Goal: Find specific page/section: Find specific page/section

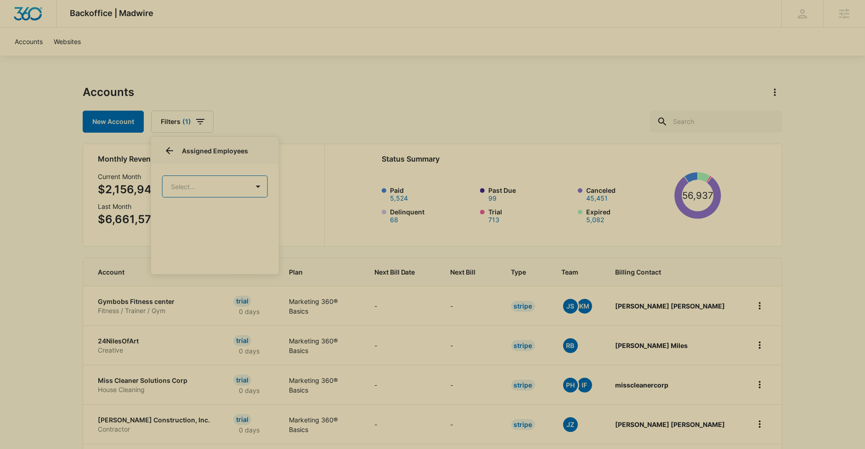
click at [385, 82] on div "Backoffice | Madwire Apps Settings PH Patrick Harral patrick.harral@madwire.com…" at bounding box center [432, 369] width 865 height 738
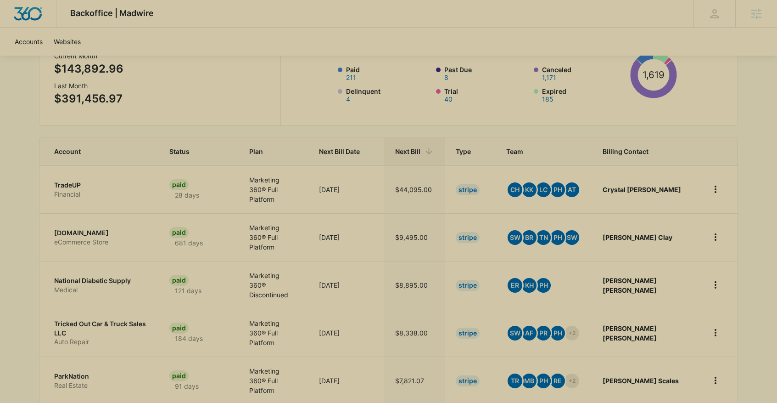
scroll to position [80, 0]
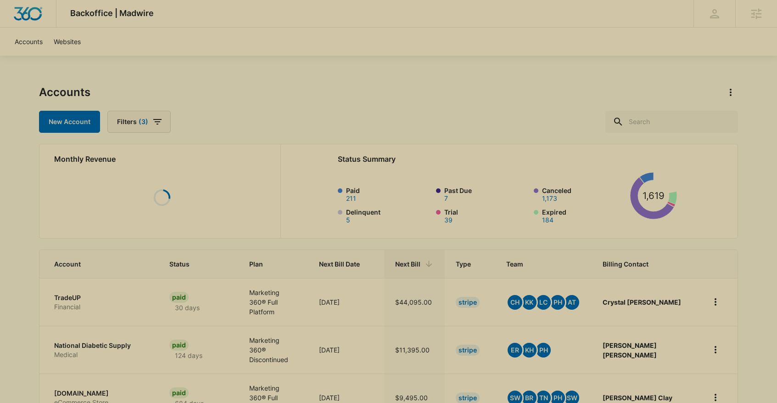
click at [163, 118] on button "Filters (3)" at bounding box center [138, 122] width 63 height 22
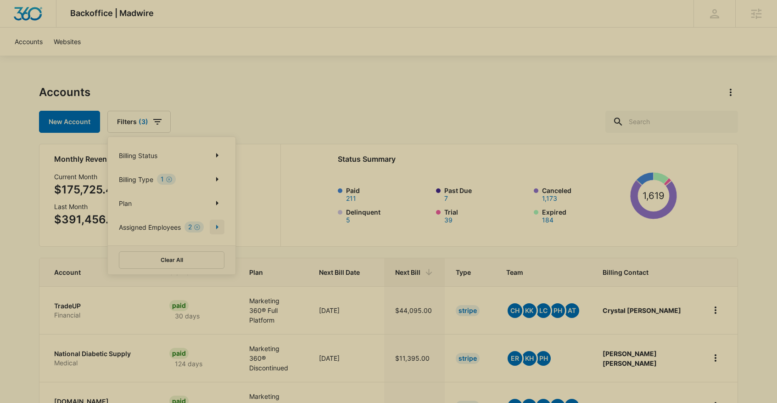
click at [218, 227] on icon "Show Assigned Employees filters" at bounding box center [217, 227] width 2 height 5
click at [284, 103] on div "Accounts New Account Filters (3) Billing Status Billing Type 1 Plan Assigned Em…" at bounding box center [388, 109] width 699 height 48
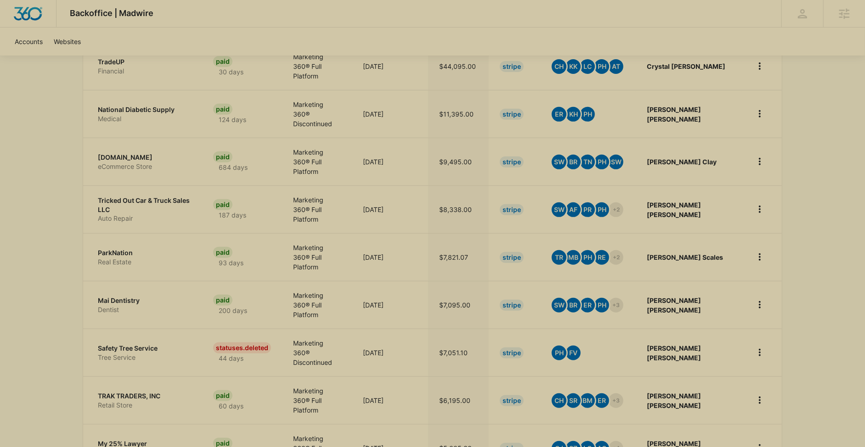
scroll to position [243, 0]
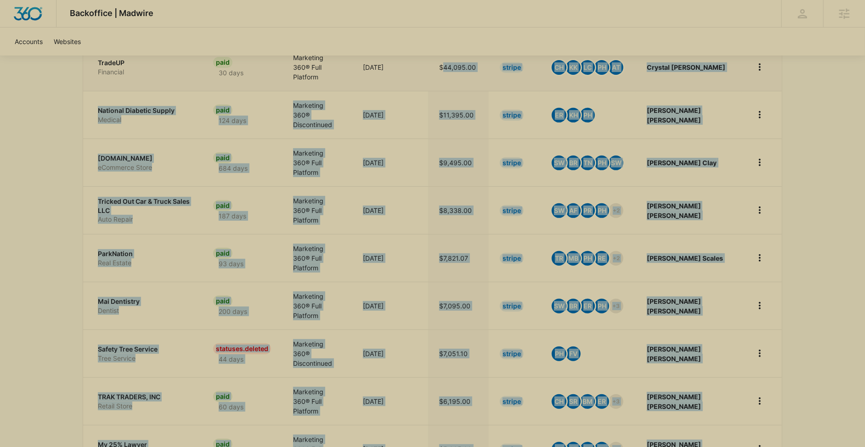
drag, startPoint x: 512, startPoint y: 416, endPoint x: 473, endPoint y: 62, distance: 355.7
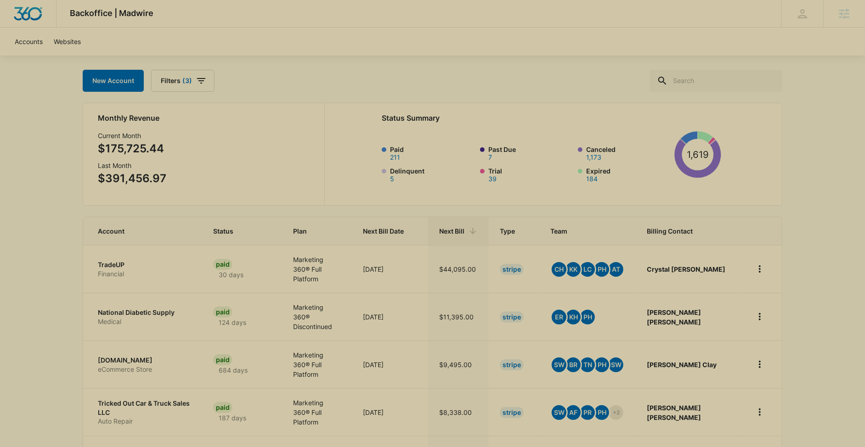
scroll to position [0, 0]
